Goal: Information Seeking & Learning: Understand process/instructions

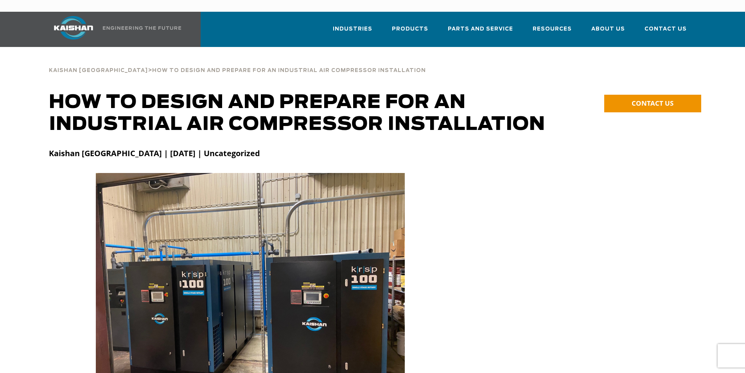
scroll to position [990, 0]
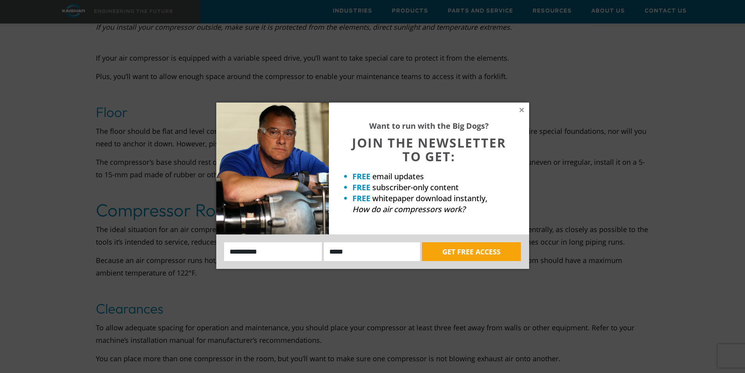
click at [526, 108] on div "Want to run with the Big Dogs? JOIN THE NEWSLETTER TO GET: FREE email updates F…" at bounding box center [429, 168] width 200 height 132
click at [522, 108] on icon at bounding box center [521, 109] width 7 height 7
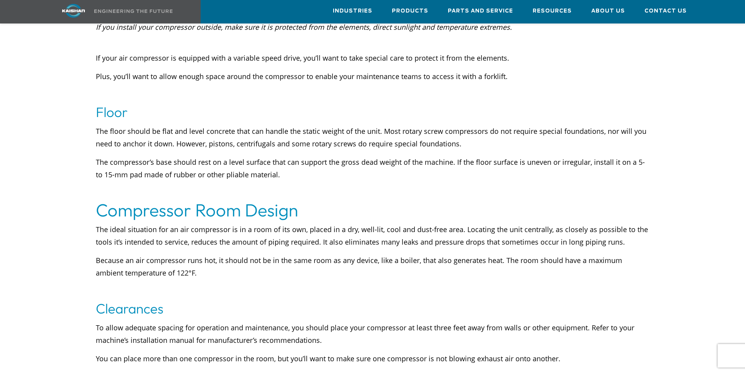
click at [341, 321] on p "To allow adequate spacing for operation and maintenance, you should place your …" at bounding box center [373, 333] width 554 height 25
click at [342, 321] on p "To allow adequate spacing for operation and maintenance, you should place your …" at bounding box center [373, 333] width 554 height 25
click at [493, 352] on p "You can place more than one compressor in the room, but you’ll want to make sur…" at bounding box center [373, 358] width 554 height 13
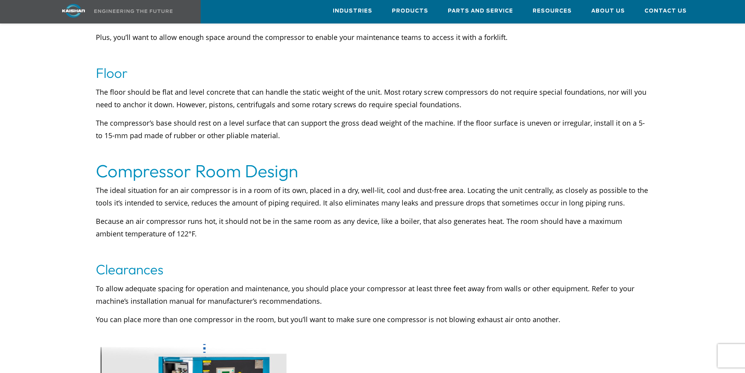
scroll to position [1186, 0]
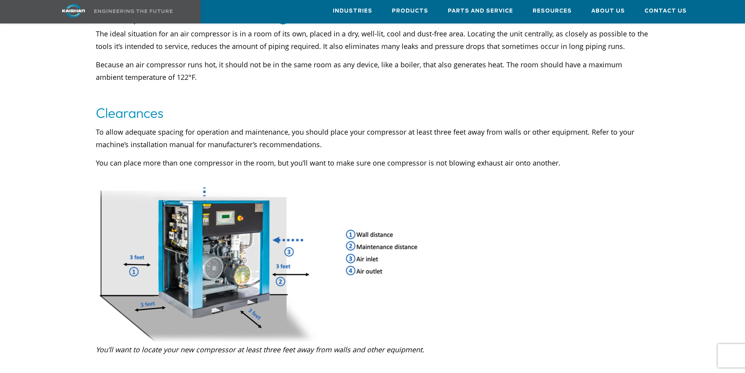
click at [466, 343] on p "You’ll want to locate your new compressor at least three feet away from walls a…" at bounding box center [373, 349] width 554 height 13
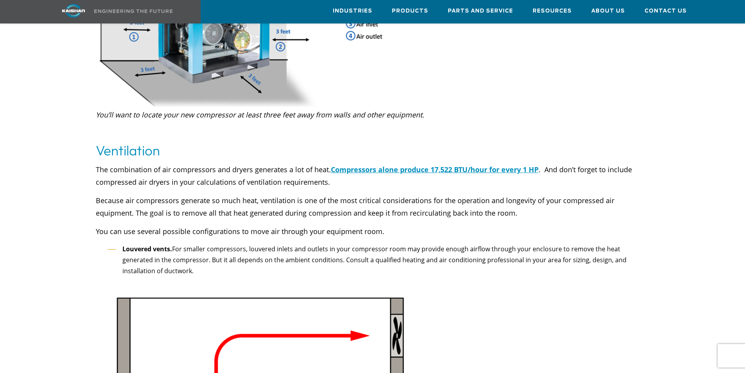
scroll to position [1459, 0]
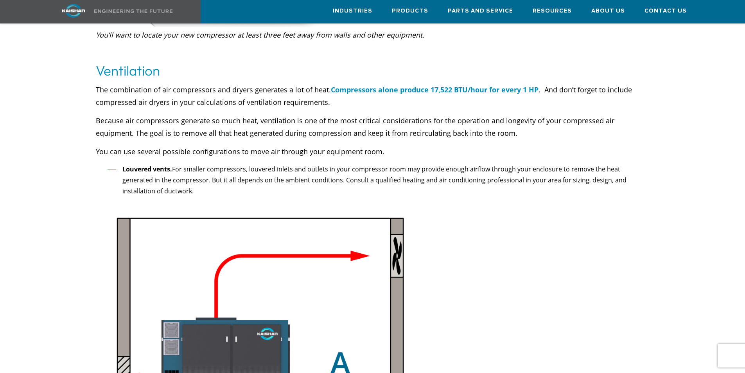
scroll to position [1499, 0]
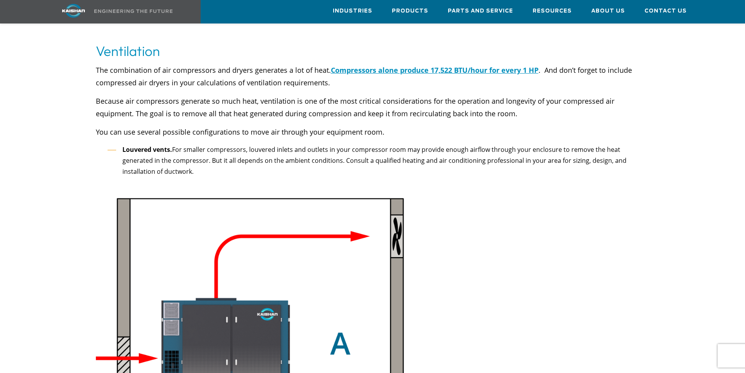
scroll to position [1538, 0]
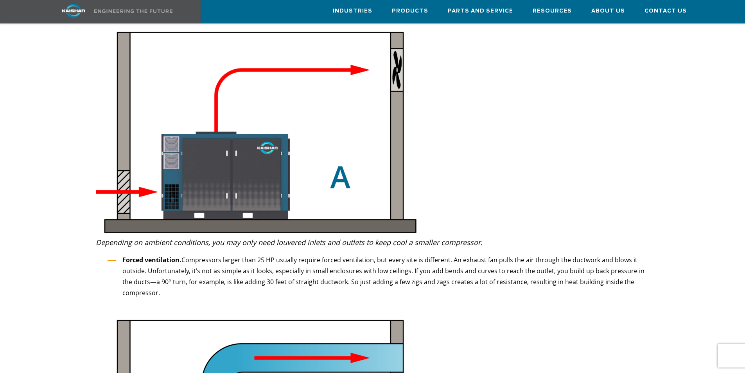
scroll to position [1733, 0]
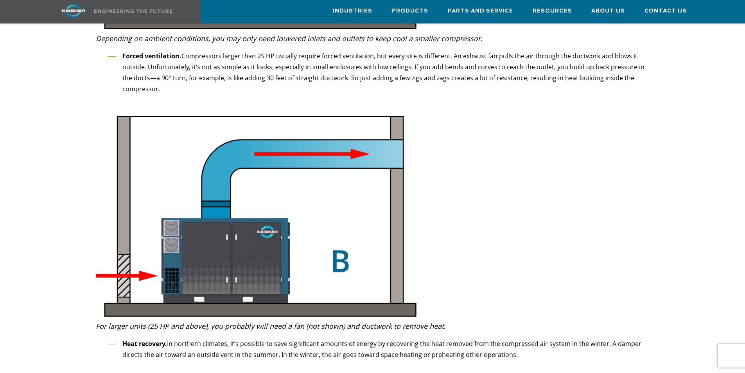
click at [466, 339] on span "In northern climates, it’s possible to save significant amounts of energy by re…" at bounding box center [381, 349] width 519 height 20
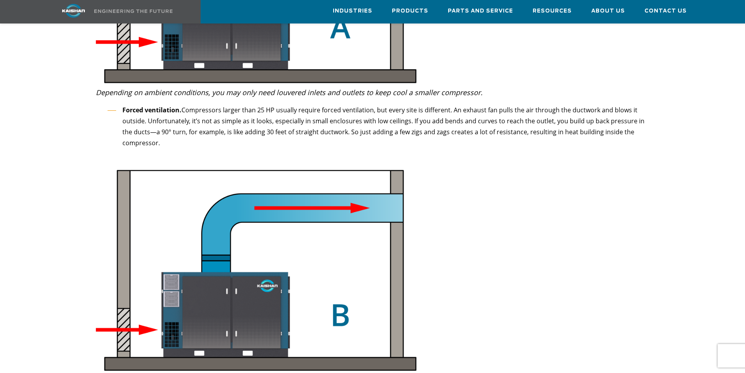
scroll to position [1772, 0]
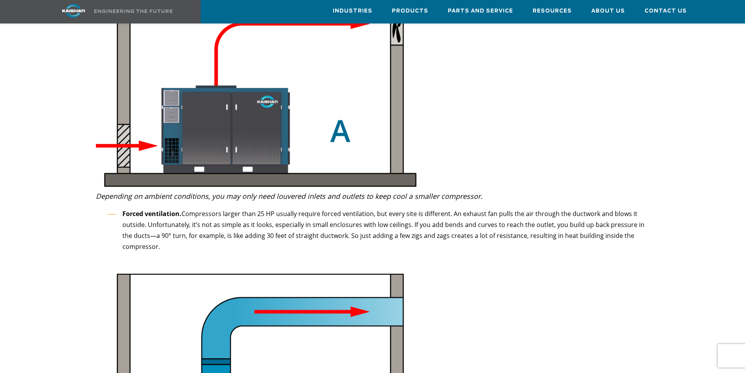
scroll to position [1694, 0]
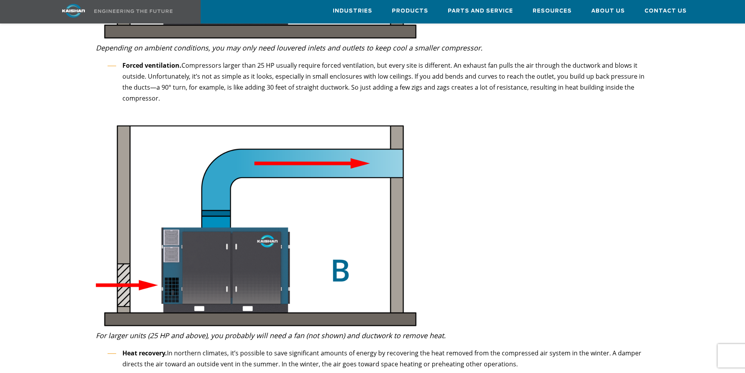
scroll to position [1929, 0]
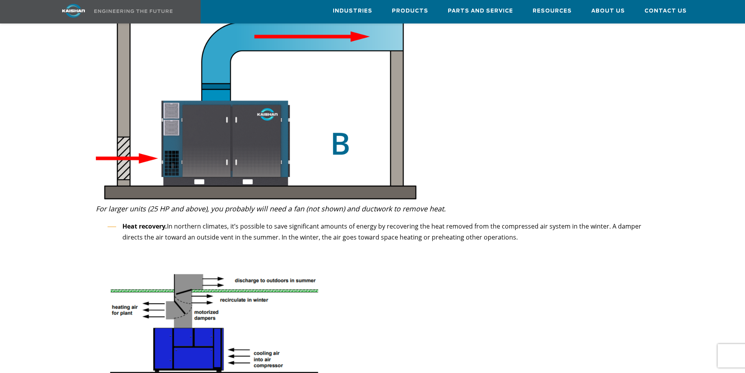
click at [480, 332] on div at bounding box center [372, 367] width 657 height 2730
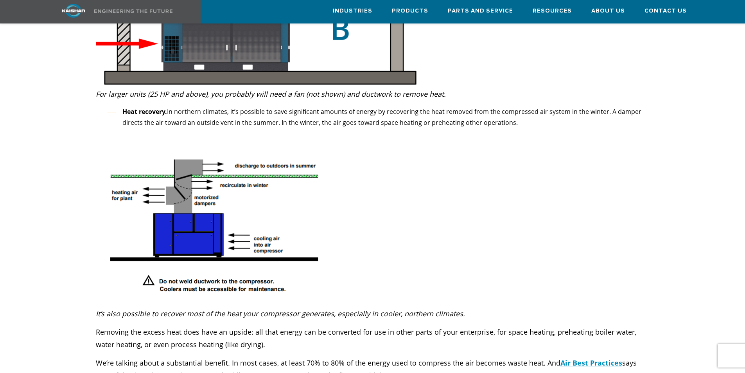
scroll to position [2124, 0]
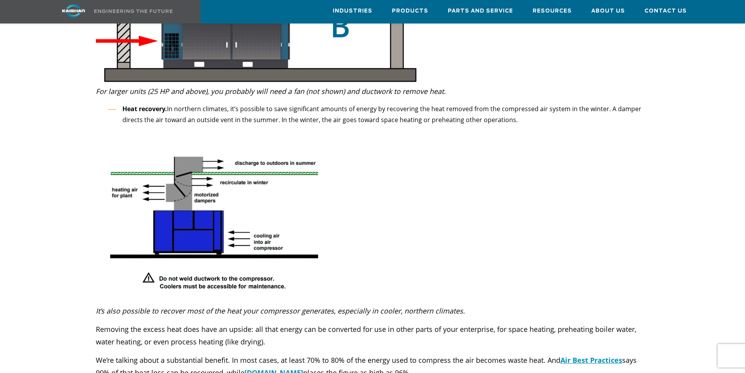
click at [480, 332] on p "Removing the excess heat does have an upside: all that energy can be converted …" at bounding box center [373, 335] width 554 height 25
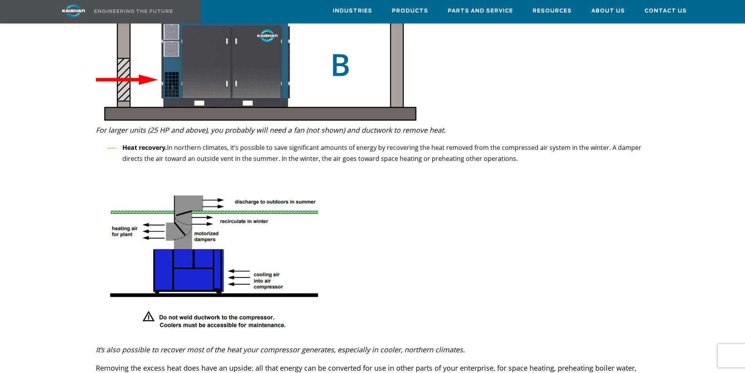
scroll to position [2007, 0]
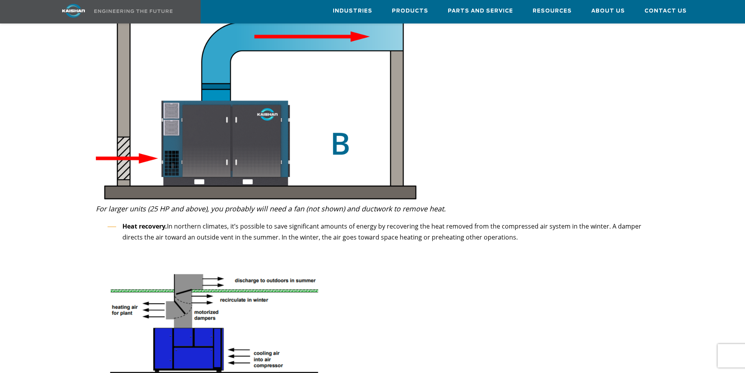
click at [480, 332] on div at bounding box center [372, 367] width 657 height 2730
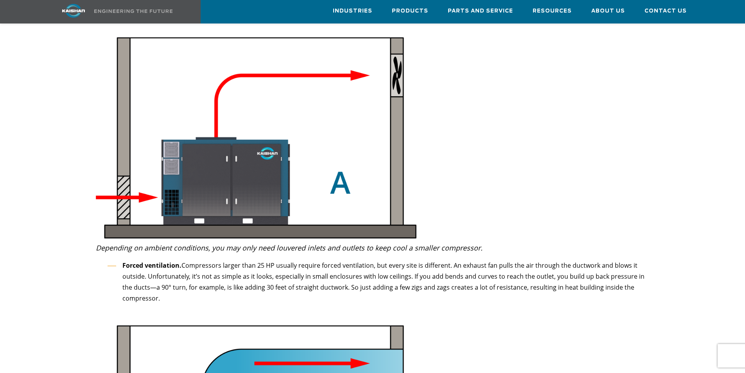
scroll to position [1694, 0]
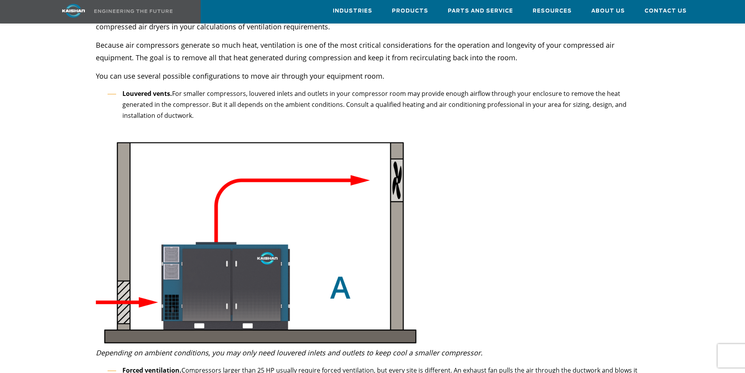
scroll to position [1499, 0]
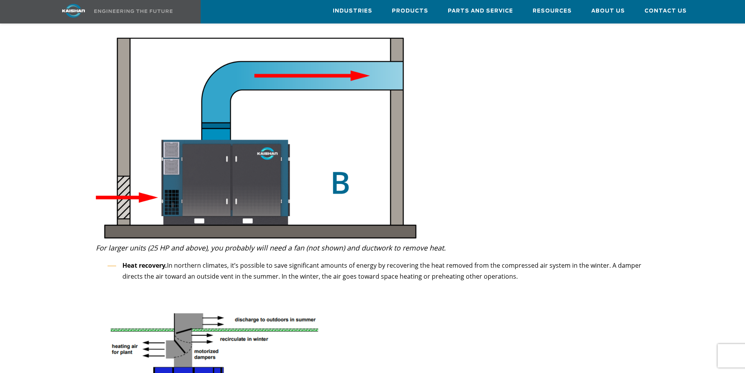
click at [483, 261] on span "In northern climates, it’s possible to save significant amounts of energy by re…" at bounding box center [381, 271] width 519 height 20
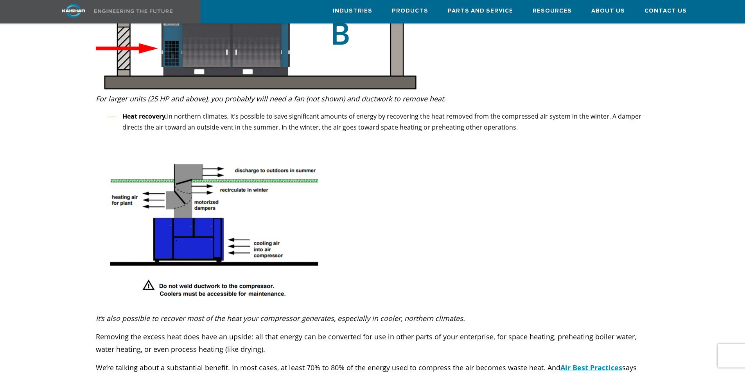
scroll to position [2163, 0]
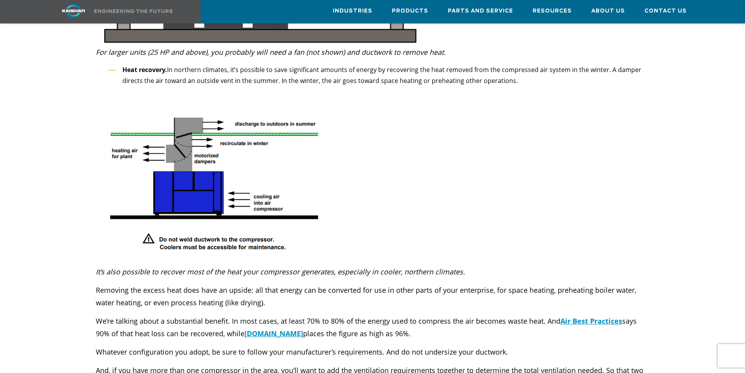
click at [485, 265] on p "It’s also possible to recover most of the heat your compressor generates, espec…" at bounding box center [373, 271] width 554 height 13
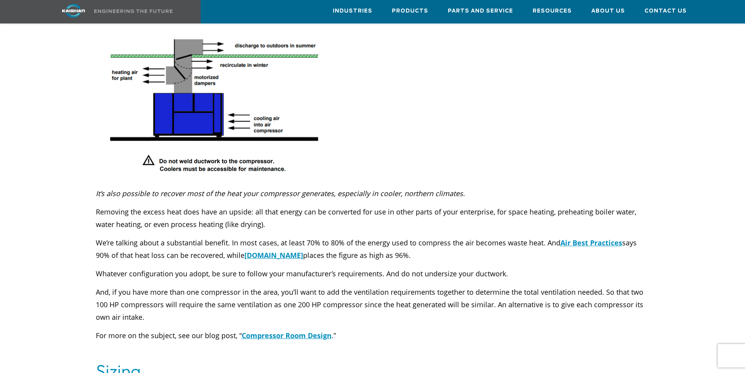
click at [485, 267] on p "Whatever configuration you adopt, be sure to follow your manufacturer’s require…" at bounding box center [373, 273] width 554 height 13
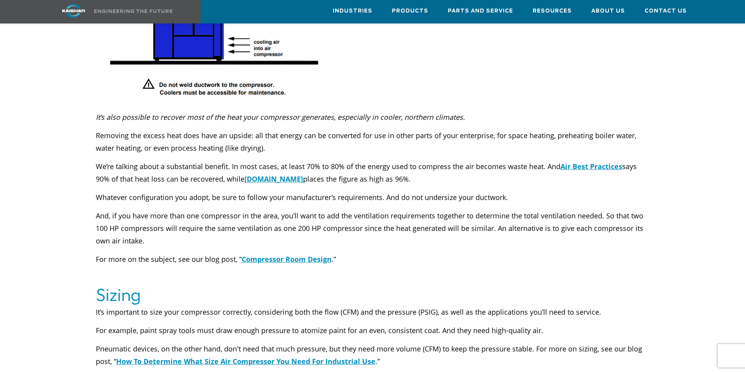
scroll to position [2320, 0]
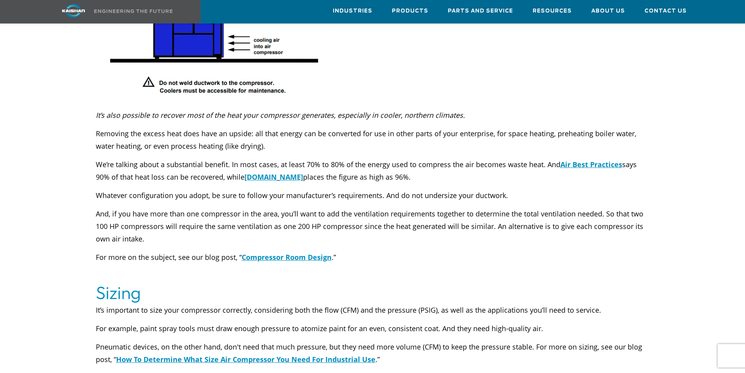
click at [488, 255] on div "It’s also possible to recover most of the heat your compressor generates, espec…" at bounding box center [373, 195] width 554 height 173
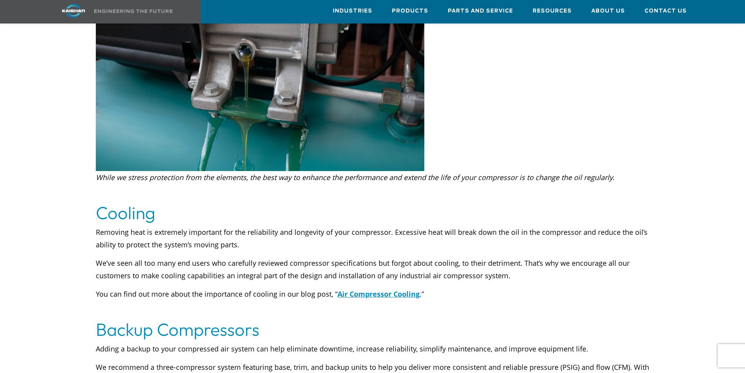
click at [488, 257] on p "We’ve seen all too many end users who carefully reviewed compressor specificati…" at bounding box center [373, 269] width 554 height 25
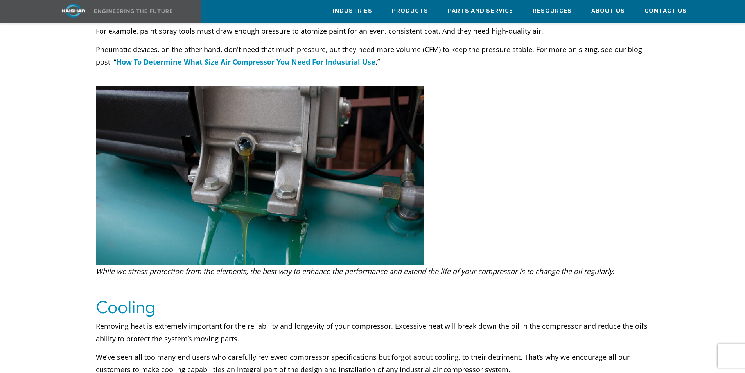
scroll to position [2554, 0]
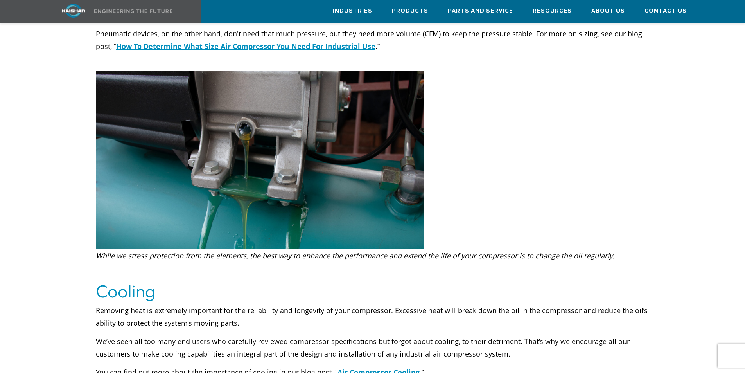
scroll to position [2750, 0]
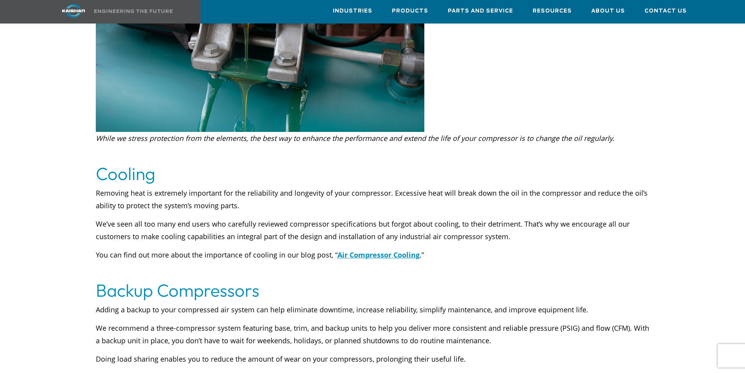
click at [504, 251] on div "Removing heat is extremely important for the reliability and longevity of your …" at bounding box center [373, 233] width 554 height 93
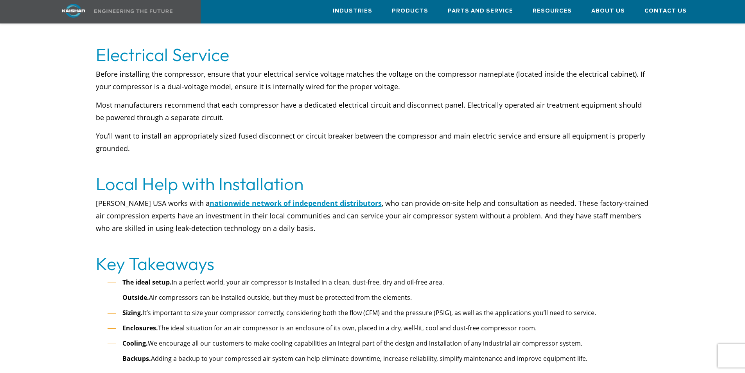
scroll to position [3336, 0]
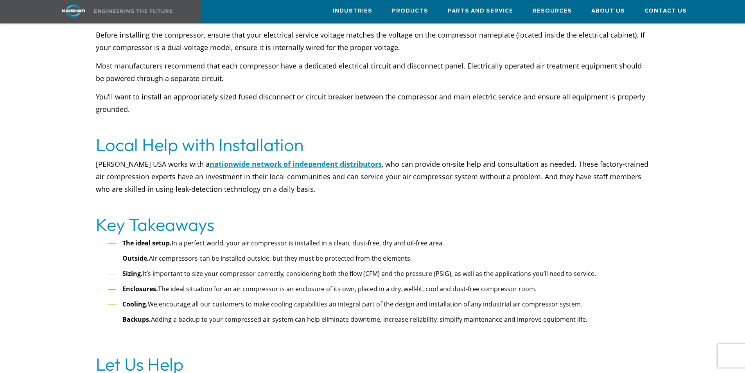
click at [494, 284] on span "Enclosures. The ideal situation for an air compressor is an enclosure of its ow…" at bounding box center [329, 288] width 414 height 9
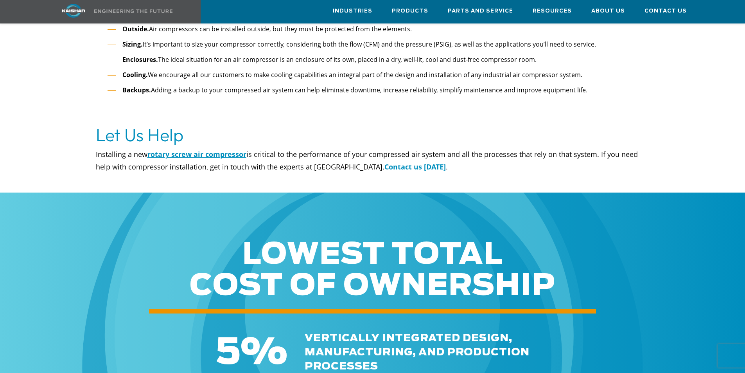
scroll to position [3610, 0]
